Goal: Information Seeking & Learning: Learn about a topic

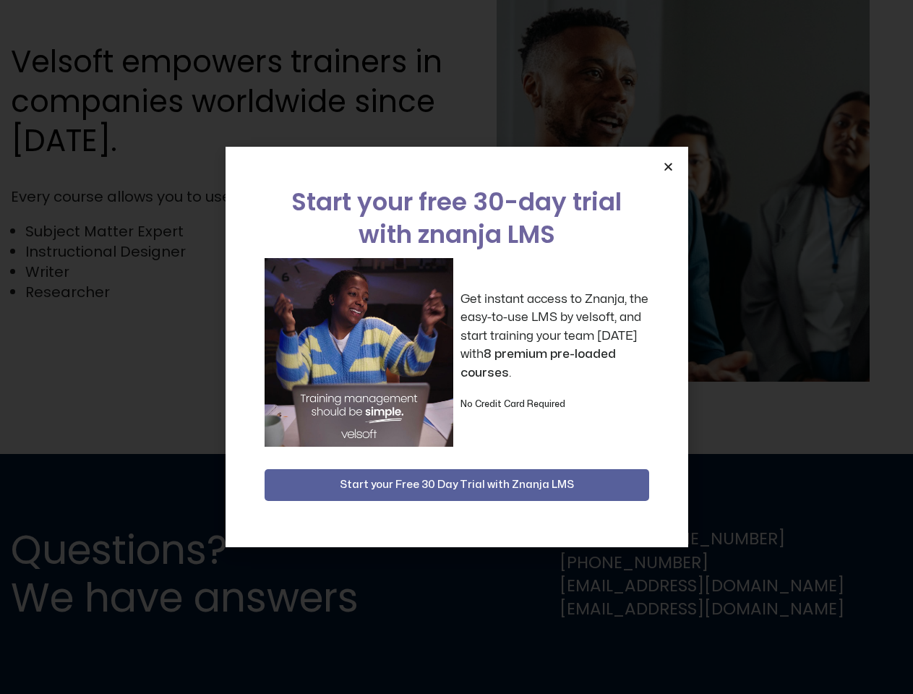
click at [456, 347] on div "Get instant access to Znanja, the easy-to-use LMS by velsoft, and start trainin…" at bounding box center [457, 352] width 385 height 189
click at [668, 166] on icon "Close" at bounding box center [668, 166] width 11 height 11
